Goal: Information Seeking & Learning: Learn about a topic

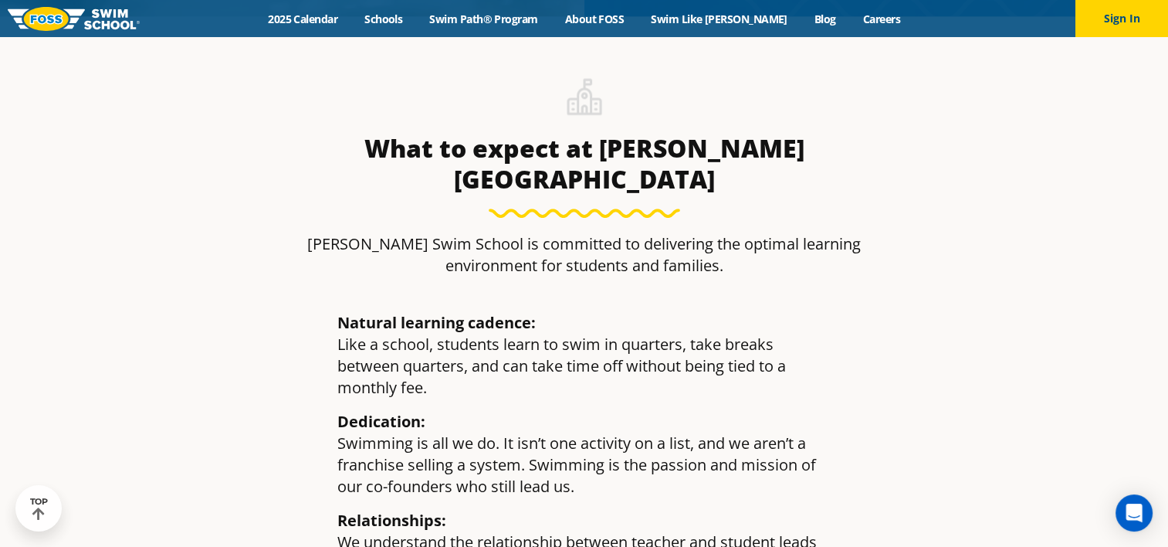
scroll to position [3923, 0]
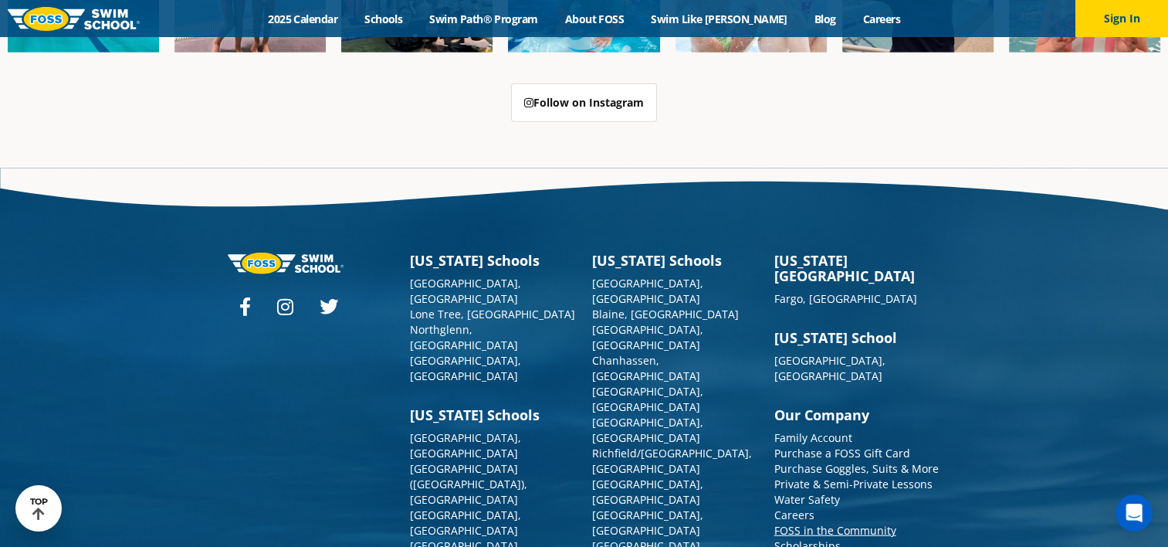
click at [835, 523] on link "FOSS in the Community" at bounding box center [835, 530] width 122 height 15
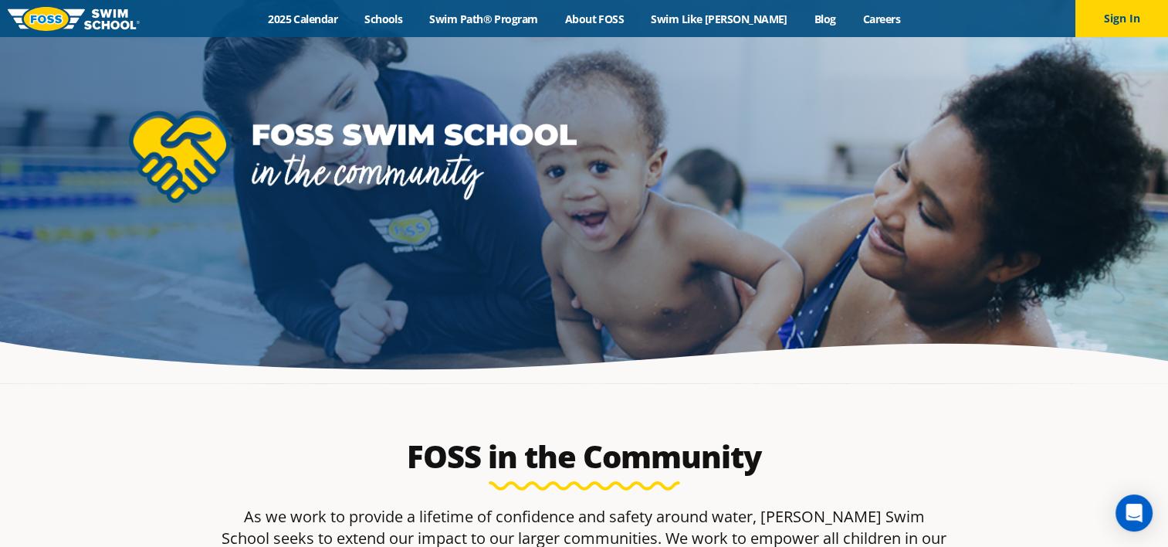
click at [85, 17] on img at bounding box center [74, 19] width 132 height 24
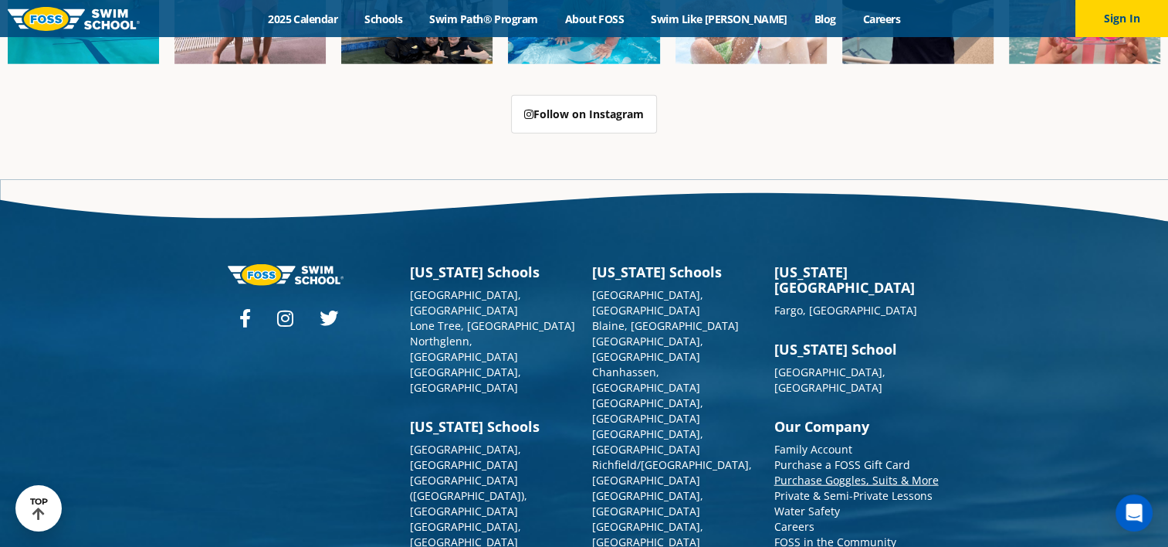
scroll to position [3923, 0]
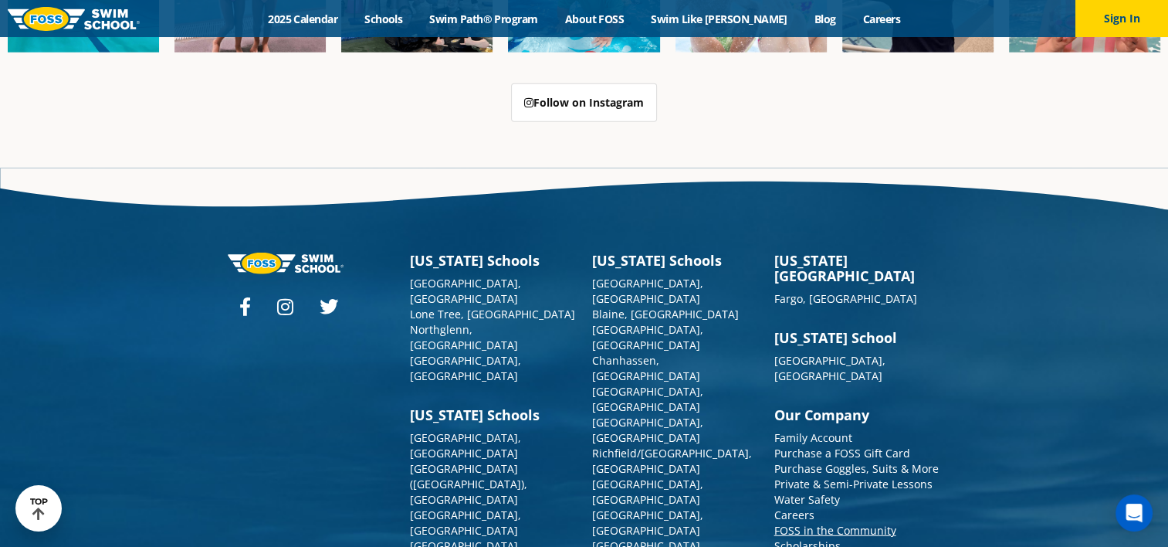
click at [847, 523] on link "FOSS in the Community" at bounding box center [835, 530] width 122 height 15
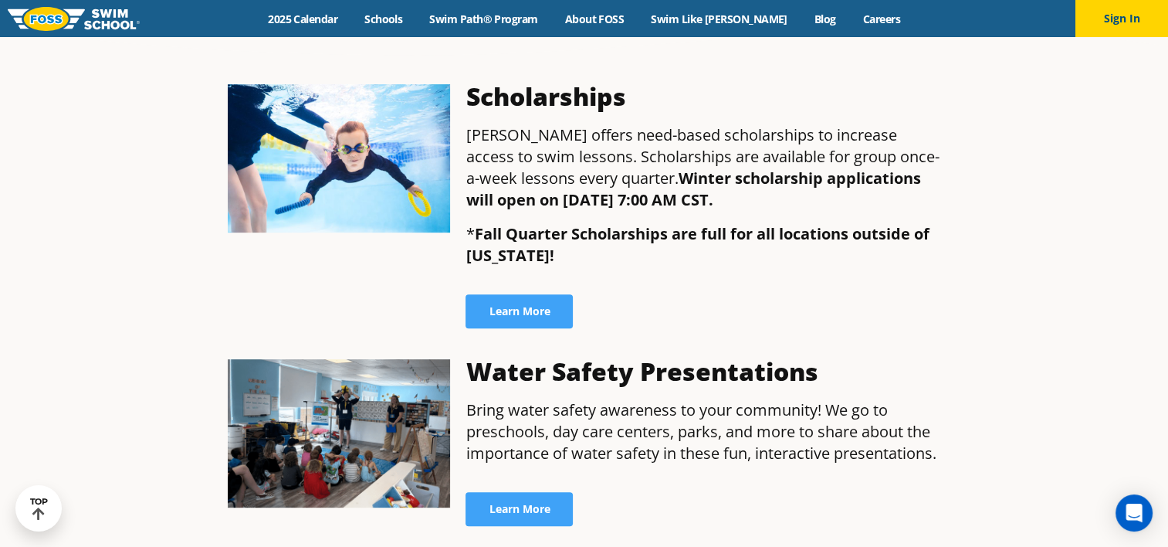
scroll to position [618, 0]
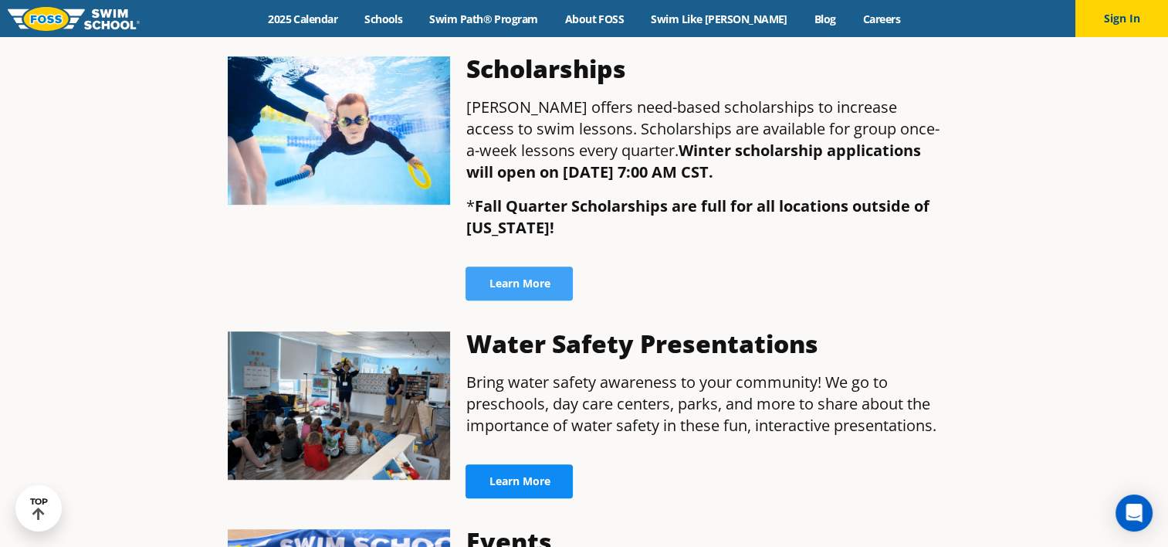
click at [545, 476] on span "Learn More" at bounding box center [519, 481] width 61 height 11
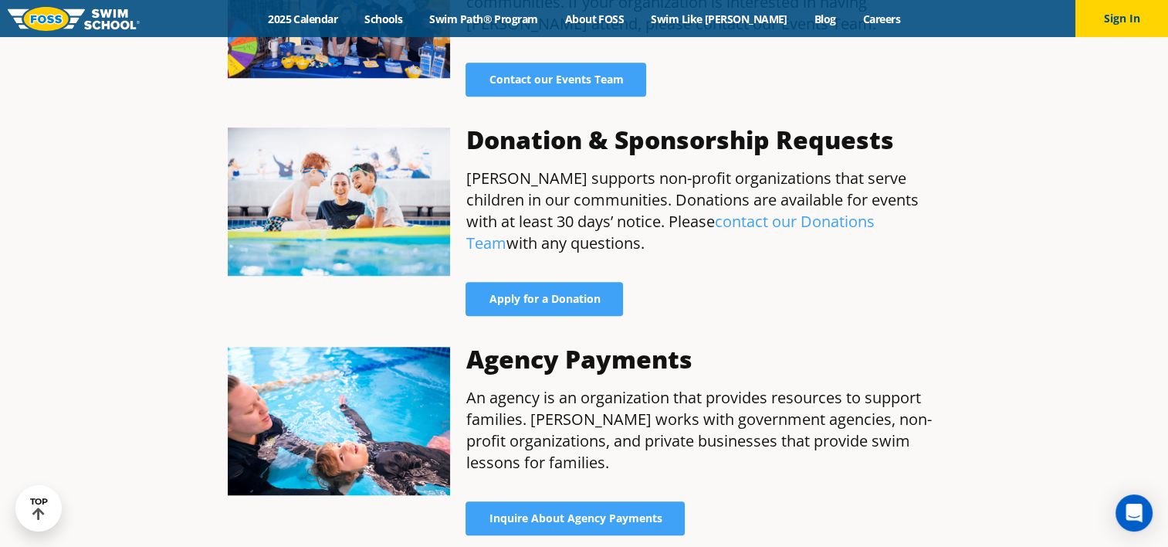
scroll to position [1235, 0]
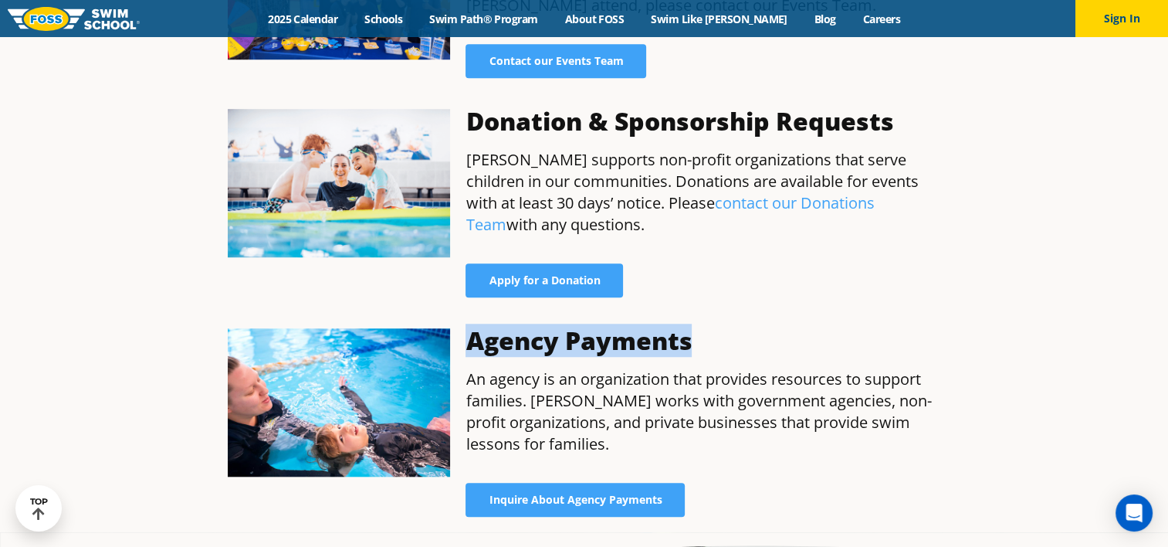
drag, startPoint x: 695, startPoint y: 318, endPoint x: 466, endPoint y: 318, distance: 228.6
click at [466, 328] on h3 "Agency Payments" at bounding box center [703, 340] width 475 height 25
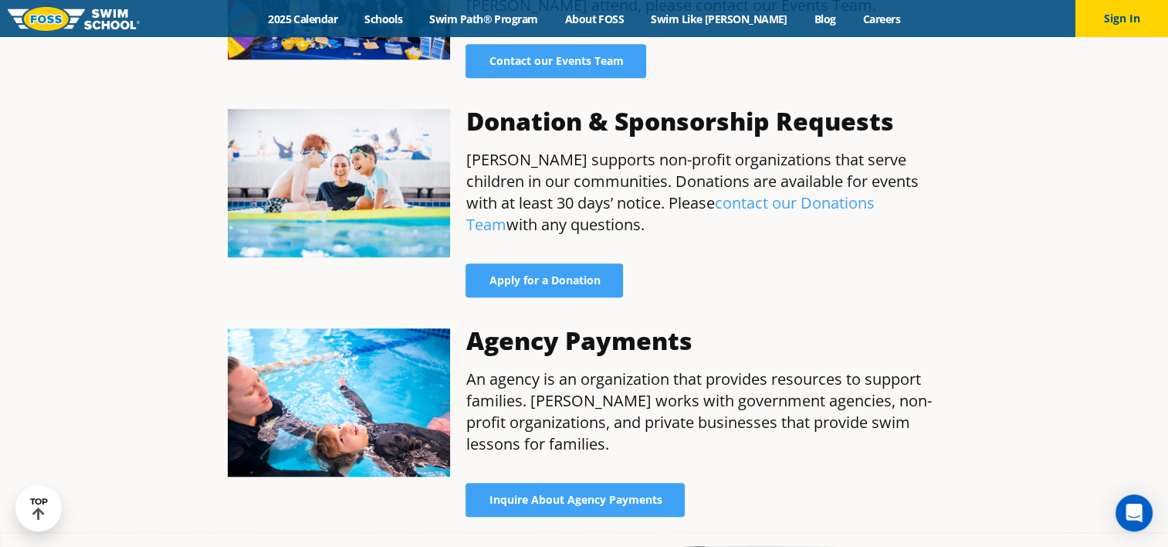
drag, startPoint x: 466, startPoint y: 318, endPoint x: 559, endPoint y: 395, distance: 120.6
click at [562, 395] on p "An agency is an organization that provides resources to support families. FOSS …" at bounding box center [703, 411] width 475 height 86
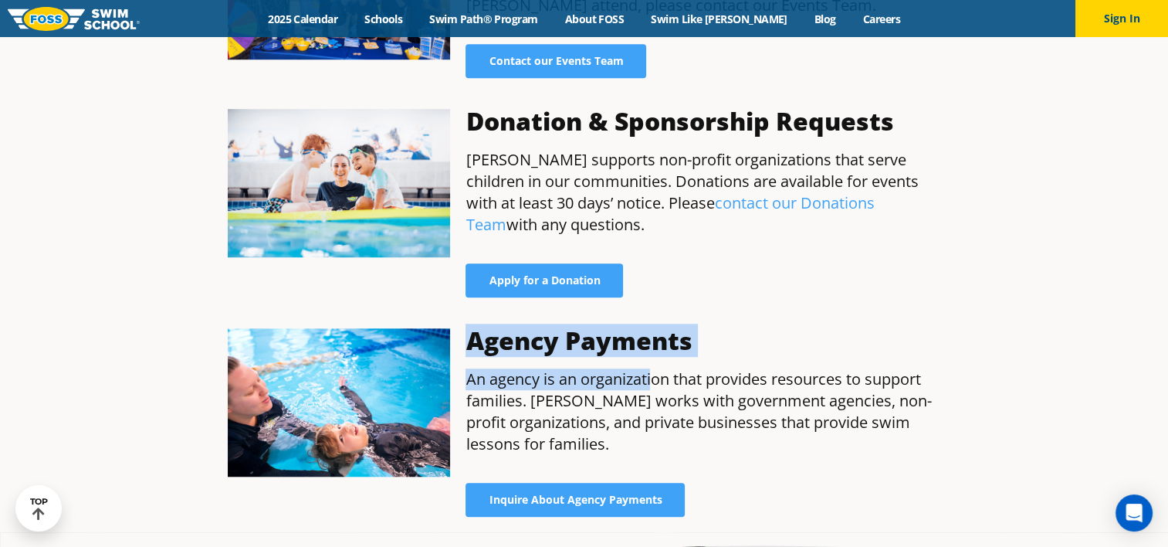
drag, startPoint x: 472, startPoint y: 324, endPoint x: 651, endPoint y: 364, distance: 183.6
click at [651, 364] on div "Agency Payments An agency is an organization that provides resources to support…" at bounding box center [703, 422] width 490 height 204
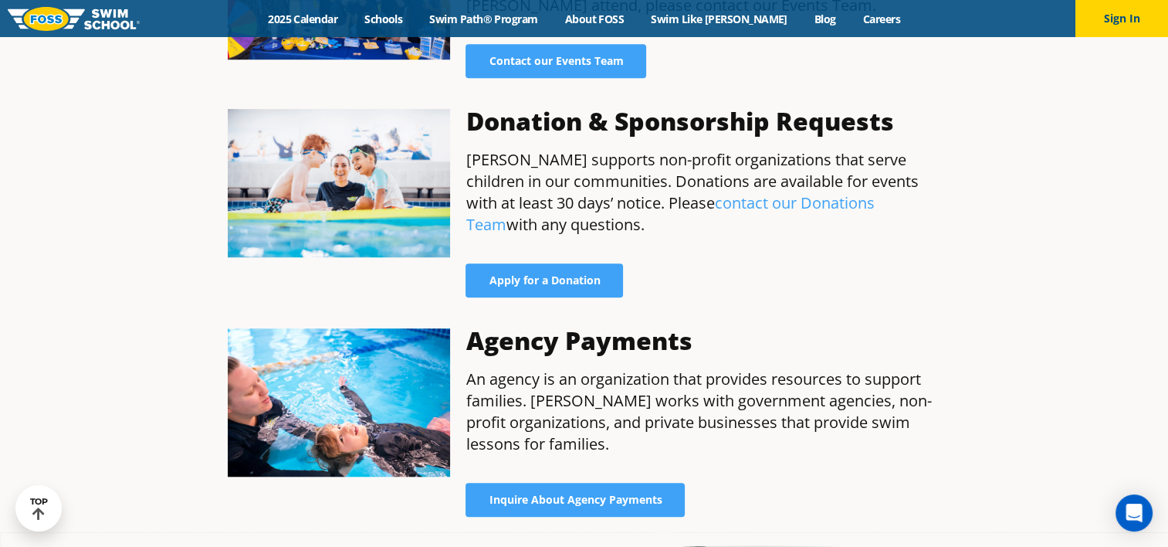
click at [850, 383] on p "An agency is an organization that provides resources to support families. [PERS…" at bounding box center [703, 411] width 475 height 86
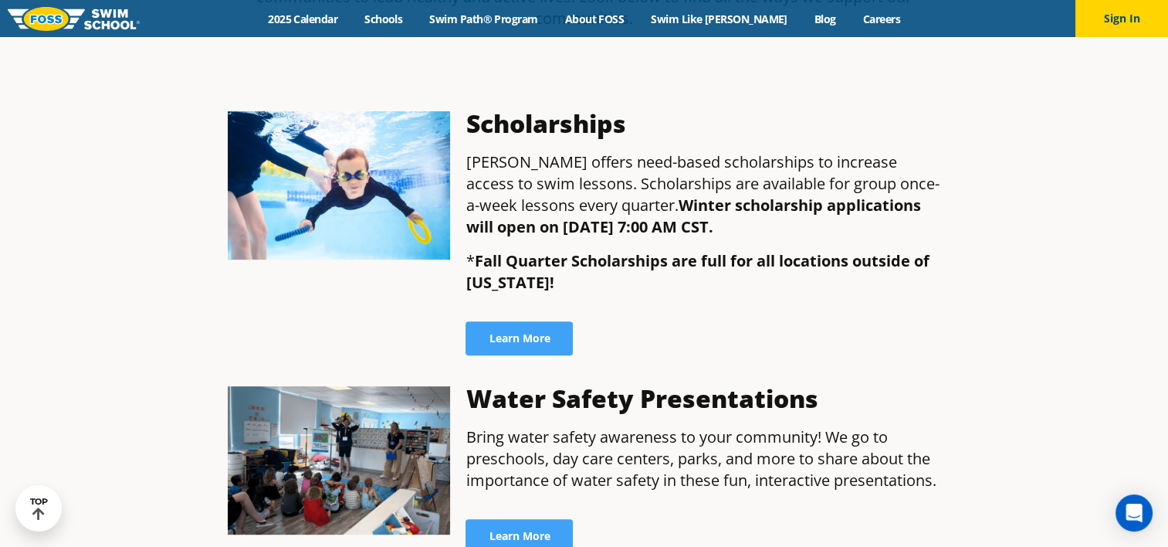
scroll to position [386, 0]
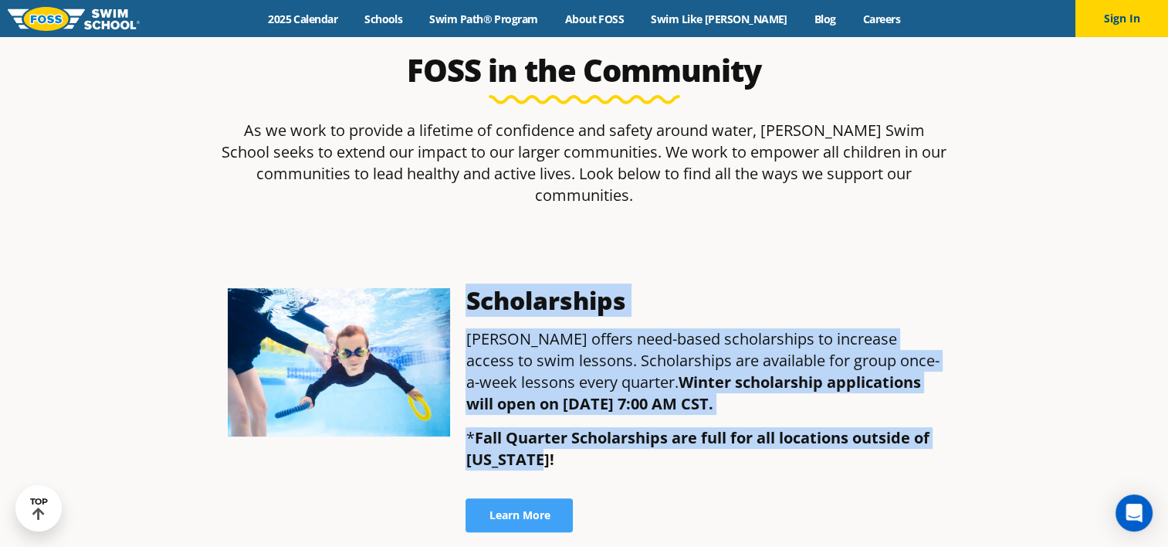
drag, startPoint x: 548, startPoint y: 433, endPoint x: 472, endPoint y: 276, distance: 175.1
click at [472, 280] on div "Scholarships FOSS offers need-based scholarships to increase access to swim les…" at bounding box center [703, 409] width 490 height 259
drag, startPoint x: 472, startPoint y: 276, endPoint x: 631, endPoint y: 335, distance: 169.8
click at [631, 335] on p "FOSS offers need-based scholarships to increase access to swim lessons. Scholar…" at bounding box center [703, 371] width 475 height 86
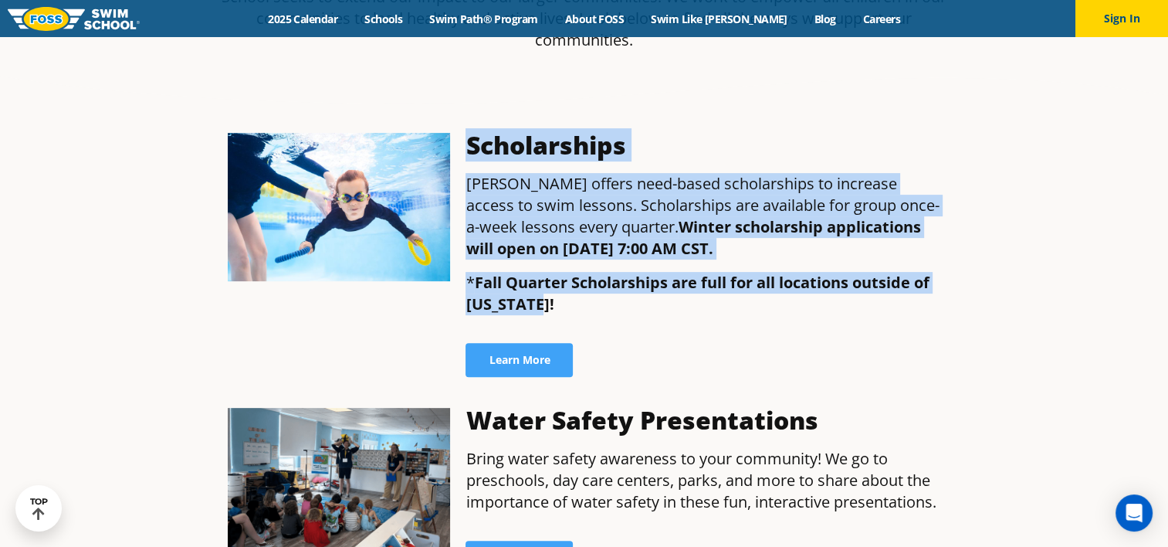
scroll to position [541, 0]
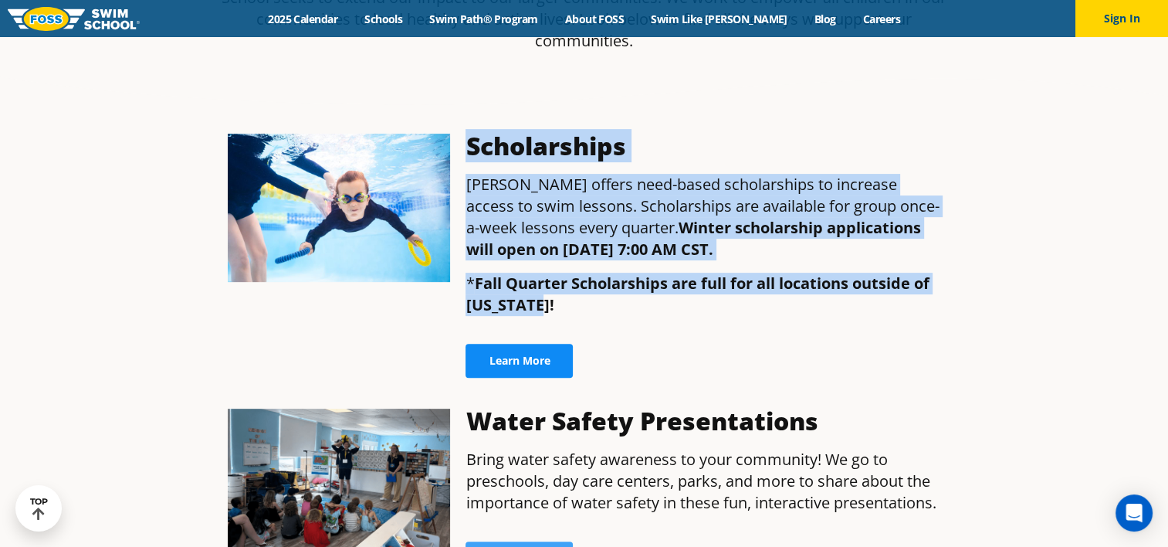
click at [514, 354] on link "Learn More" at bounding box center [519, 361] width 107 height 34
click at [524, 350] on link "Learn More" at bounding box center [519, 361] width 107 height 34
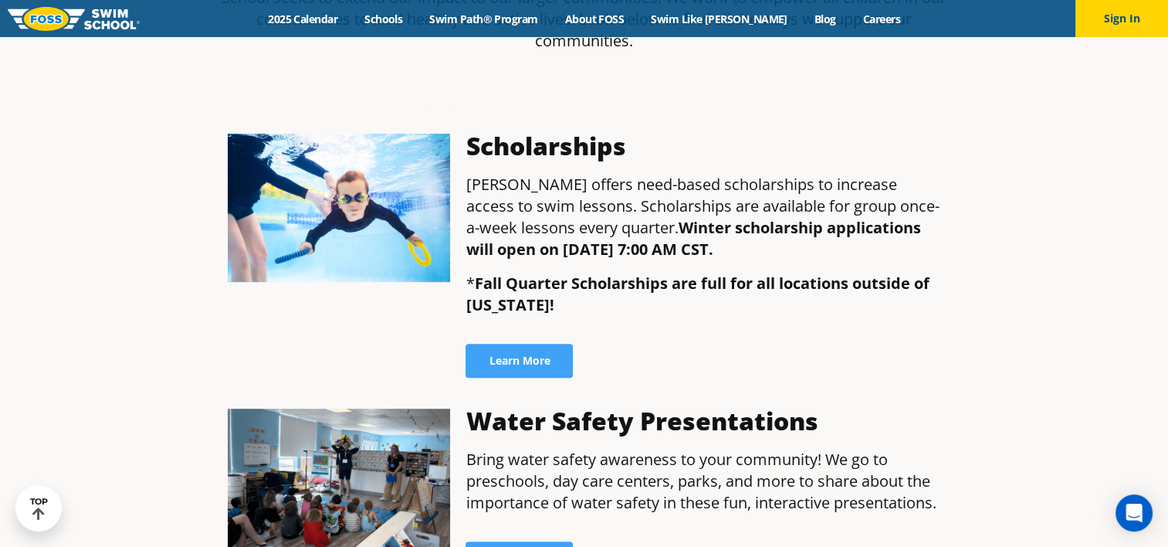
click at [735, 344] on div "Learn More" at bounding box center [703, 361] width 475 height 34
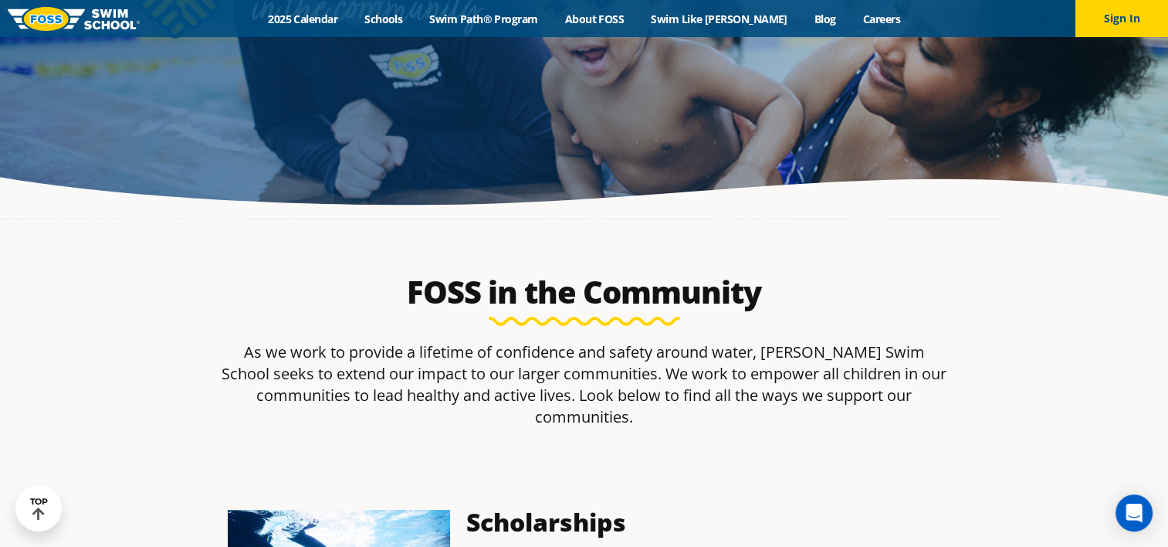
scroll to position [0, 0]
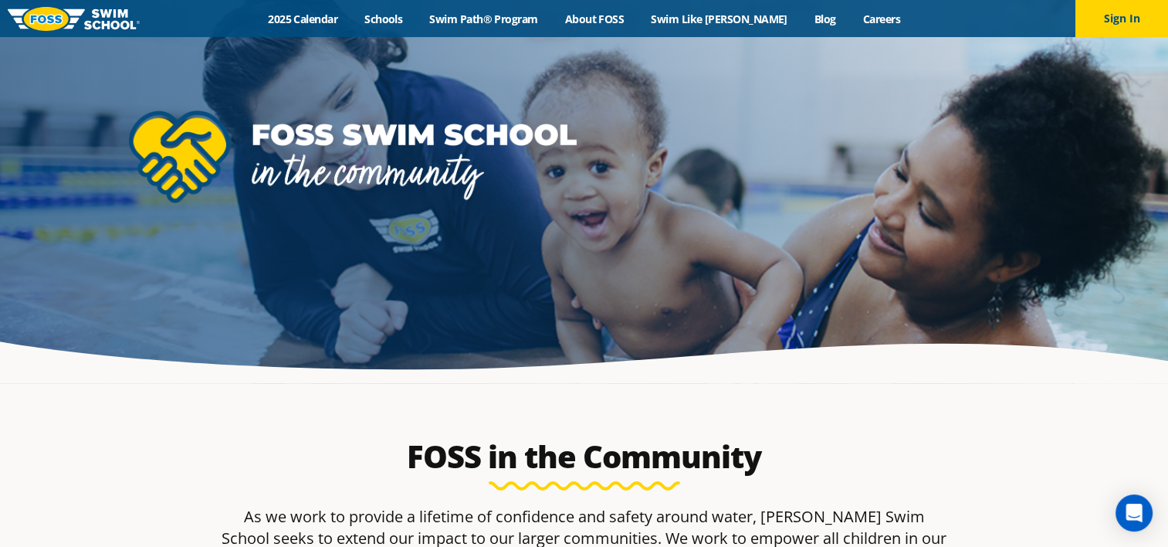
click at [66, 19] on img at bounding box center [74, 19] width 132 height 24
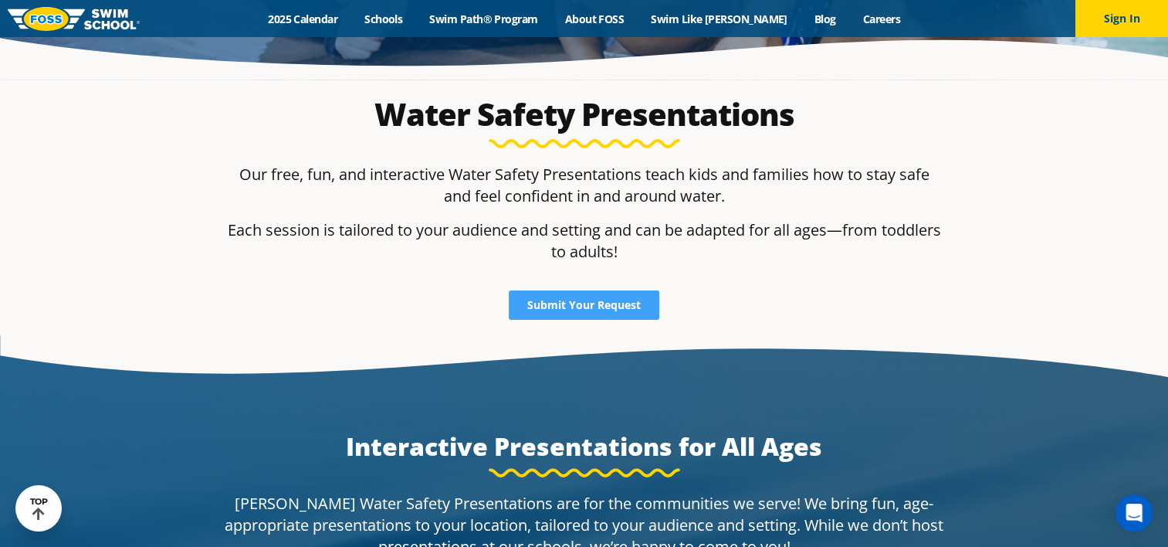
scroll to position [309, 0]
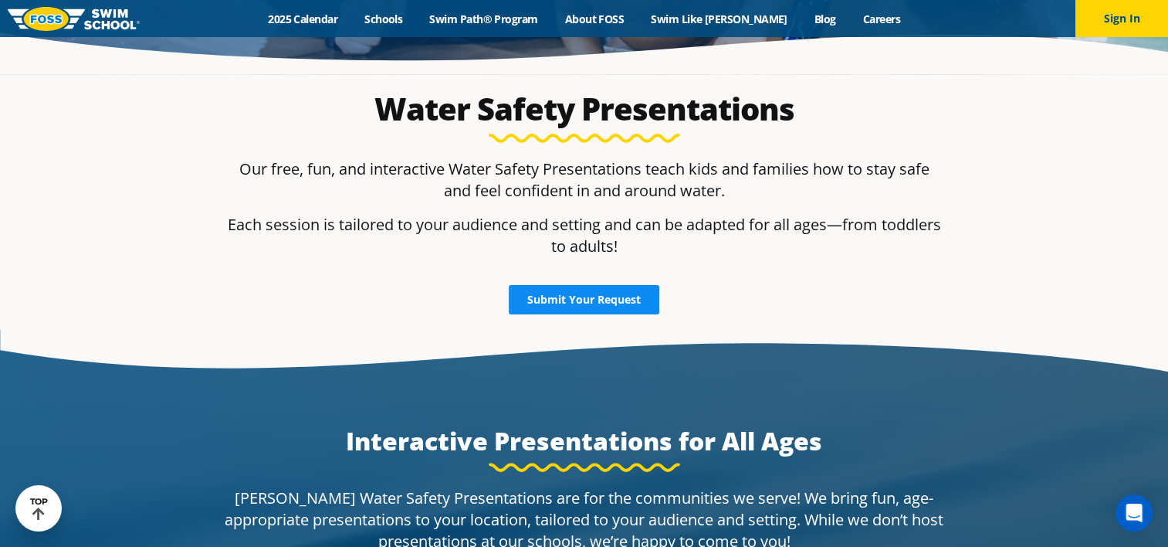
click at [595, 305] on span "Submit Your Request" at bounding box center [584, 299] width 114 height 11
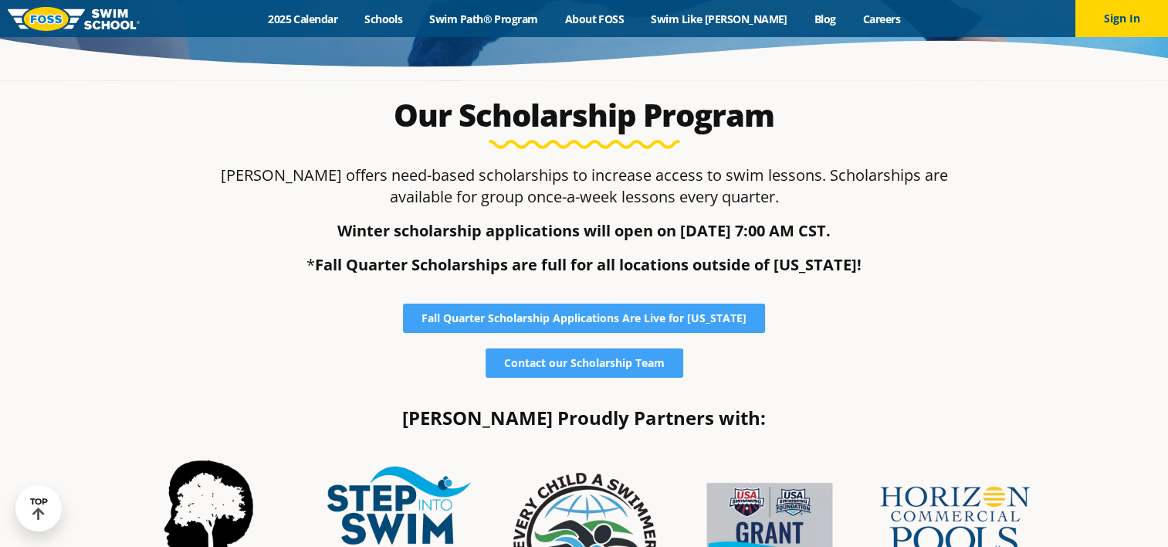
scroll to position [309, 0]
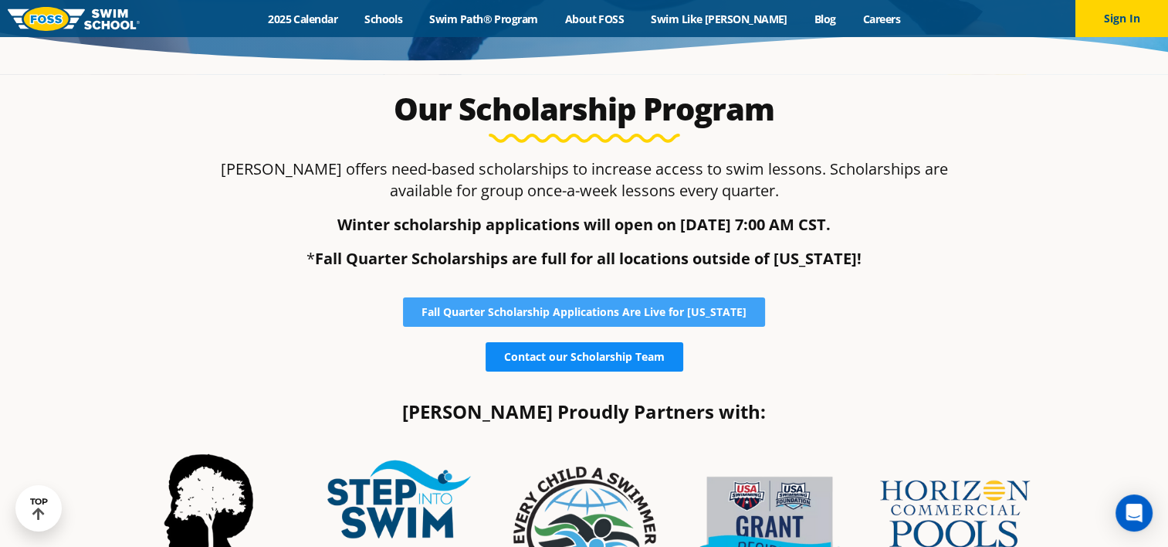
click at [599, 355] on span "Contact our Scholarship Team" at bounding box center [584, 356] width 161 height 11
click at [589, 358] on span "Contact our Scholarship Team" at bounding box center [584, 356] width 161 height 11
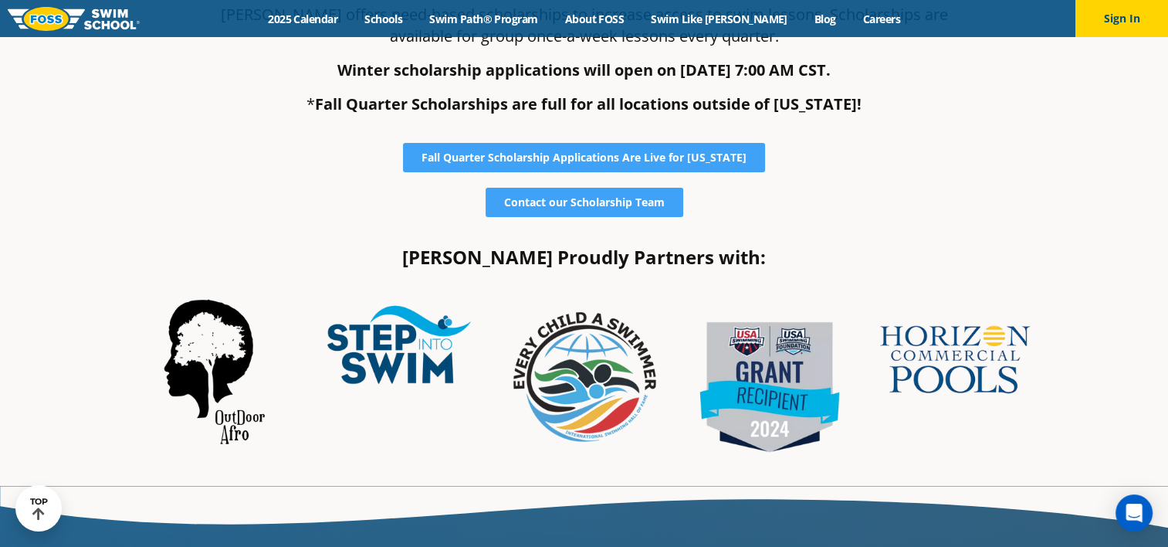
scroll to position [386, 0]
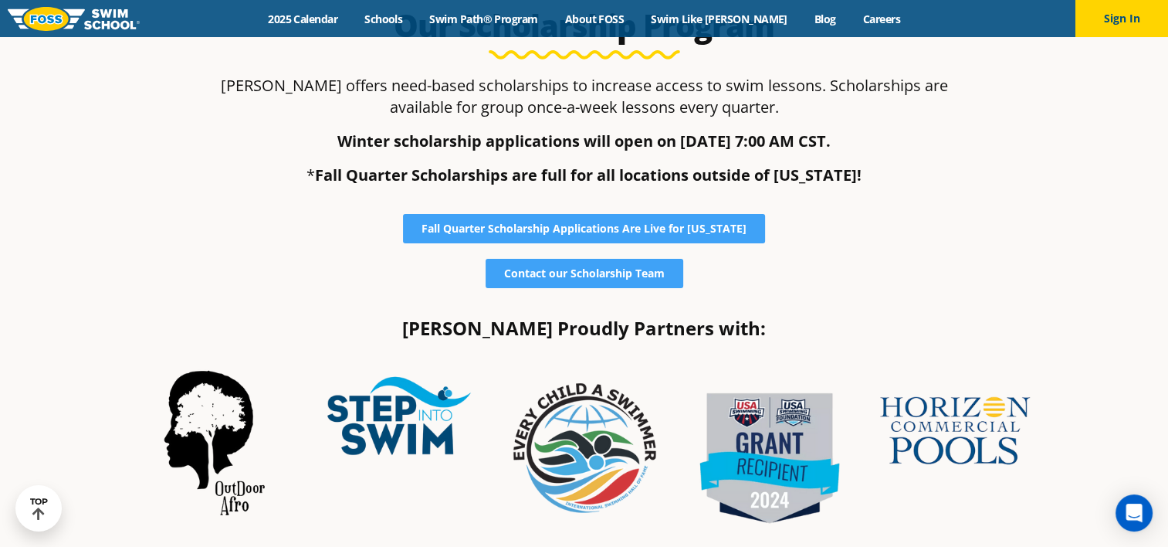
scroll to position [309, 0]
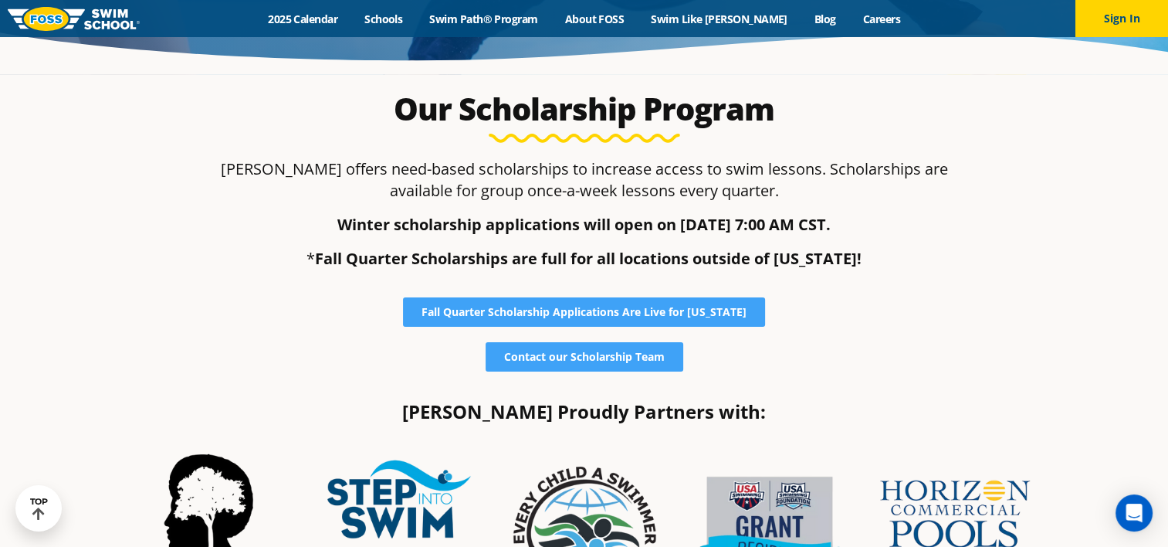
drag, startPoint x: 642, startPoint y: 225, endPoint x: 871, endPoint y: 232, distance: 228.7
click at [871, 232] on p "Winter scholarship applications will open on [DATE] 7:00 AM CST." at bounding box center [584, 225] width 729 height 22
drag, startPoint x: 871, startPoint y: 232, endPoint x: 879, endPoint y: 264, distance: 33.3
click at [883, 263] on p "* Fall Quarter Scholarships are full for all locations outside of Colorado!" at bounding box center [584, 259] width 729 height 22
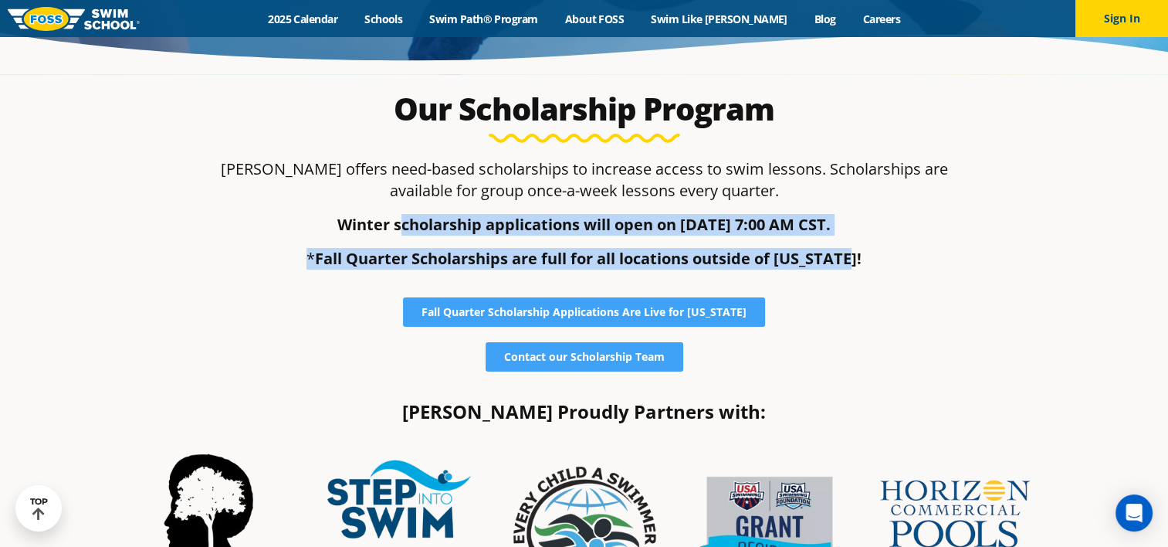
drag, startPoint x: 819, startPoint y: 256, endPoint x: 368, endPoint y: 232, distance: 450.9
click at [368, 232] on div "FOSS offers need-based scholarships to increase access to swim lessons. Scholar…" at bounding box center [584, 213] width 729 height 111
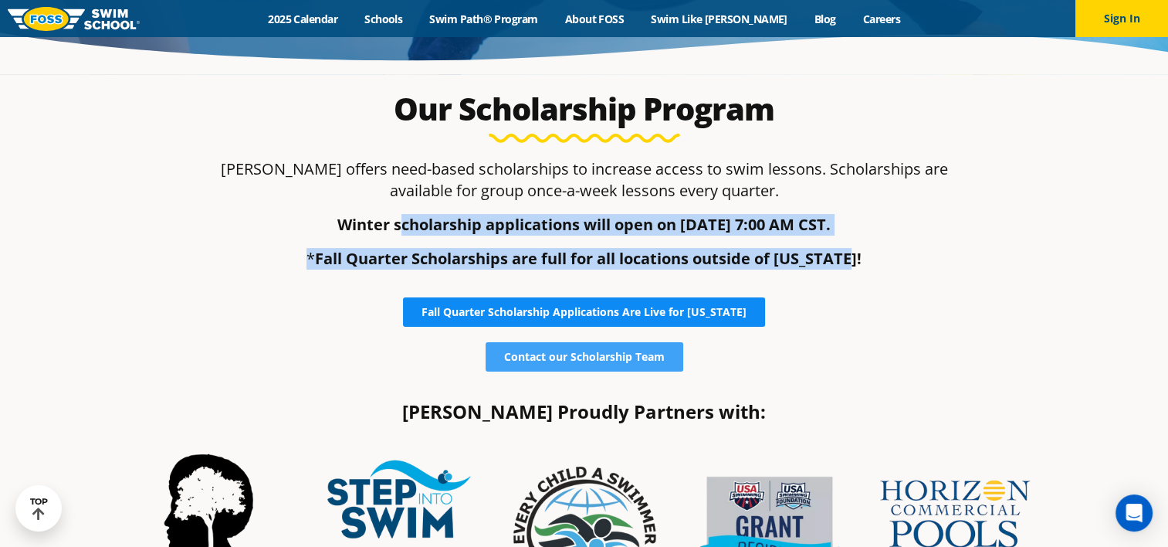
click at [672, 308] on span "Fall Quarter Scholarship Applications Are Live for Colorado" at bounding box center [584, 312] width 325 height 11
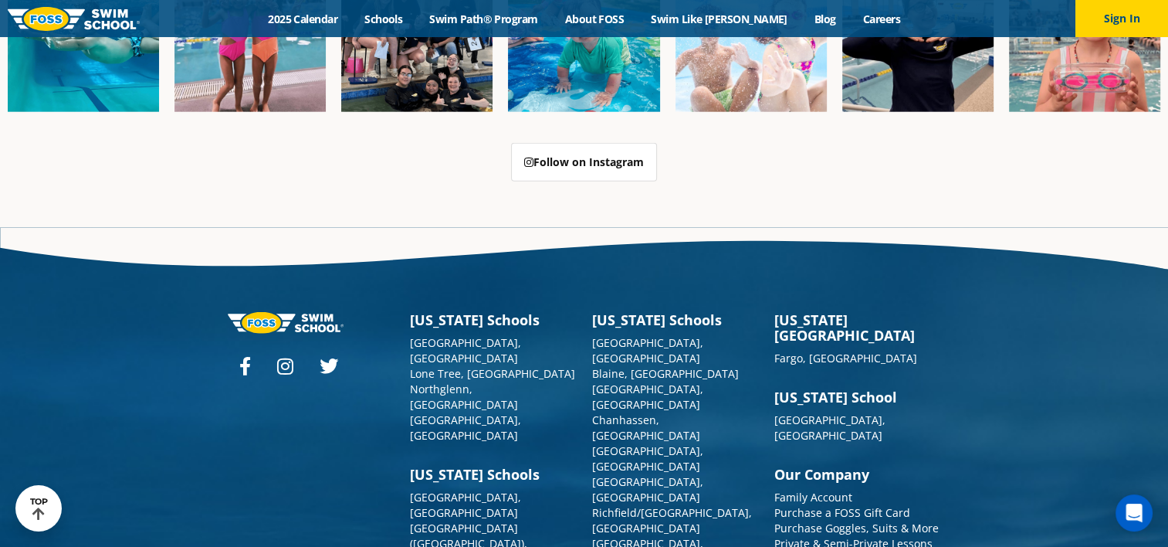
scroll to position [3923, 0]
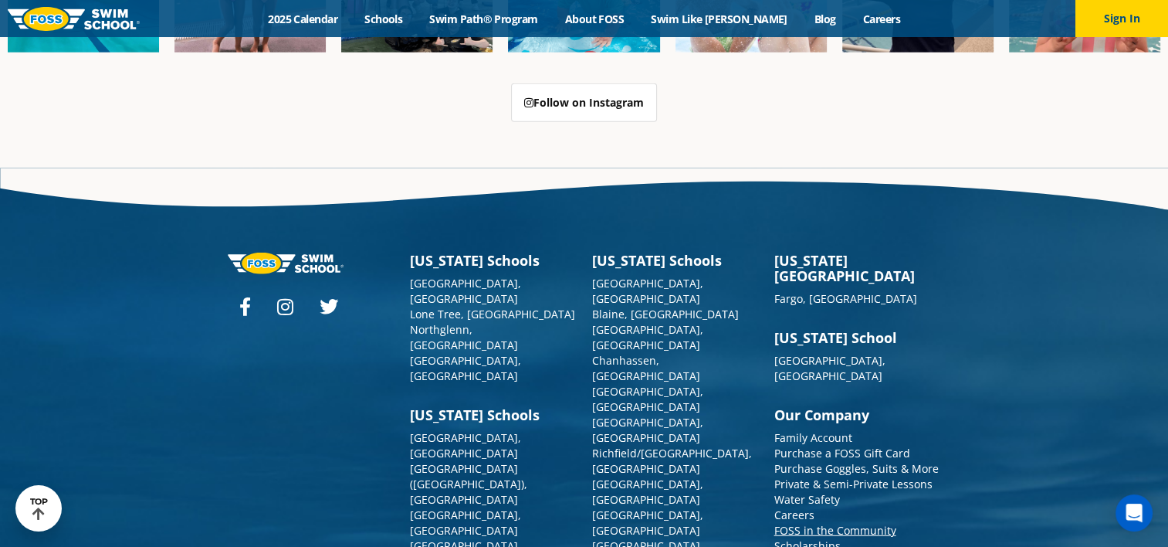
click at [845, 523] on link "FOSS in the Community" at bounding box center [835, 530] width 122 height 15
